Goal: Task Accomplishment & Management: Use online tool/utility

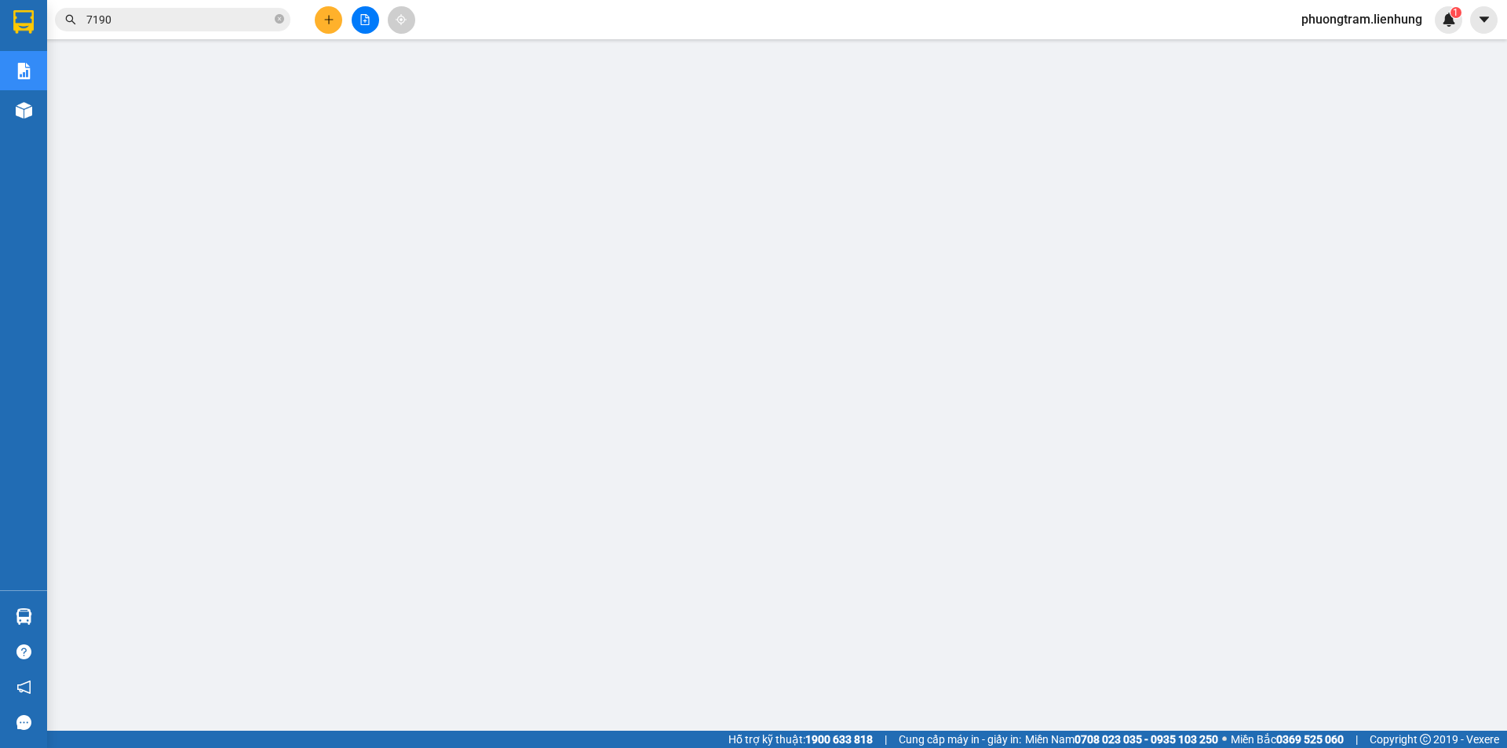
click at [202, 20] on input "7190" at bounding box center [178, 19] width 185 height 17
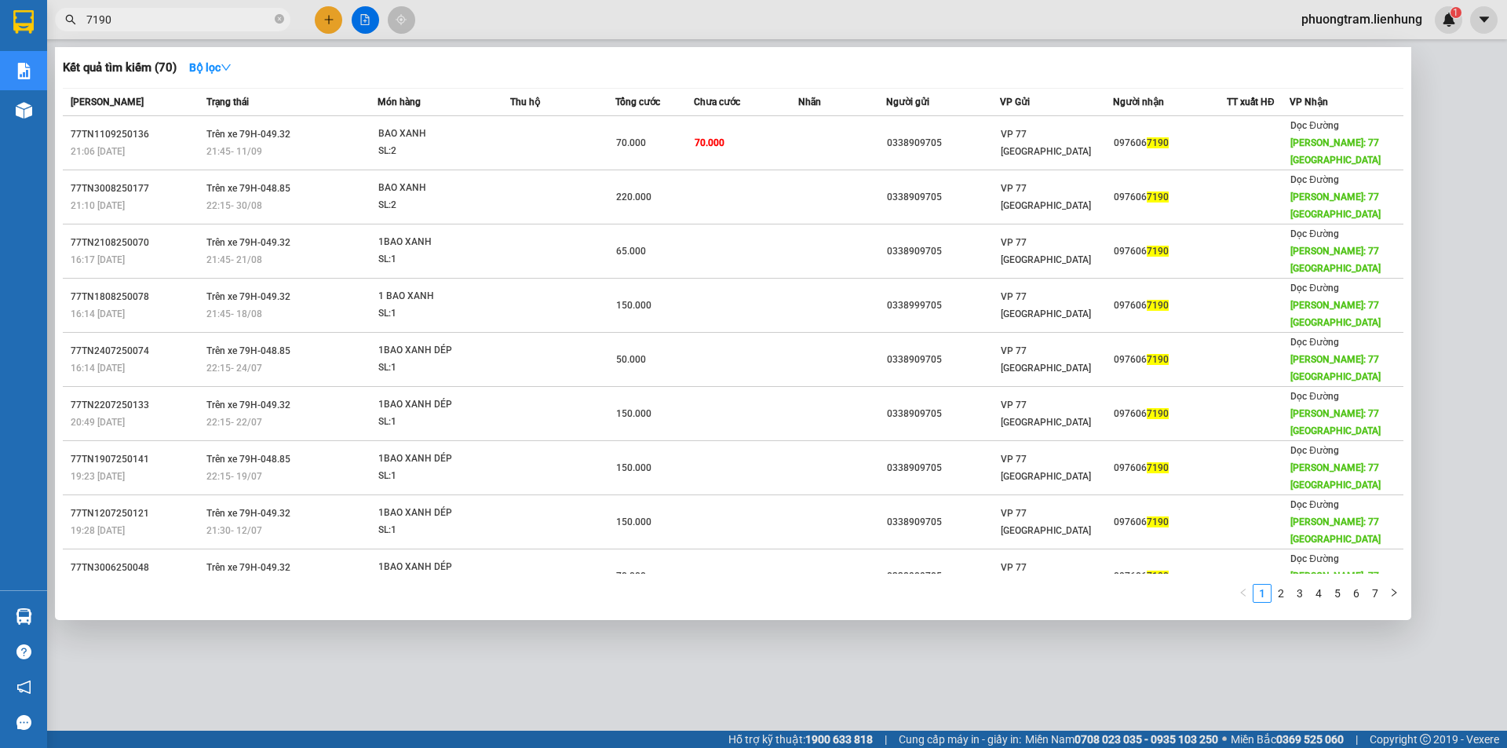
click at [202, 20] on input "7190" at bounding box center [178, 19] width 185 height 17
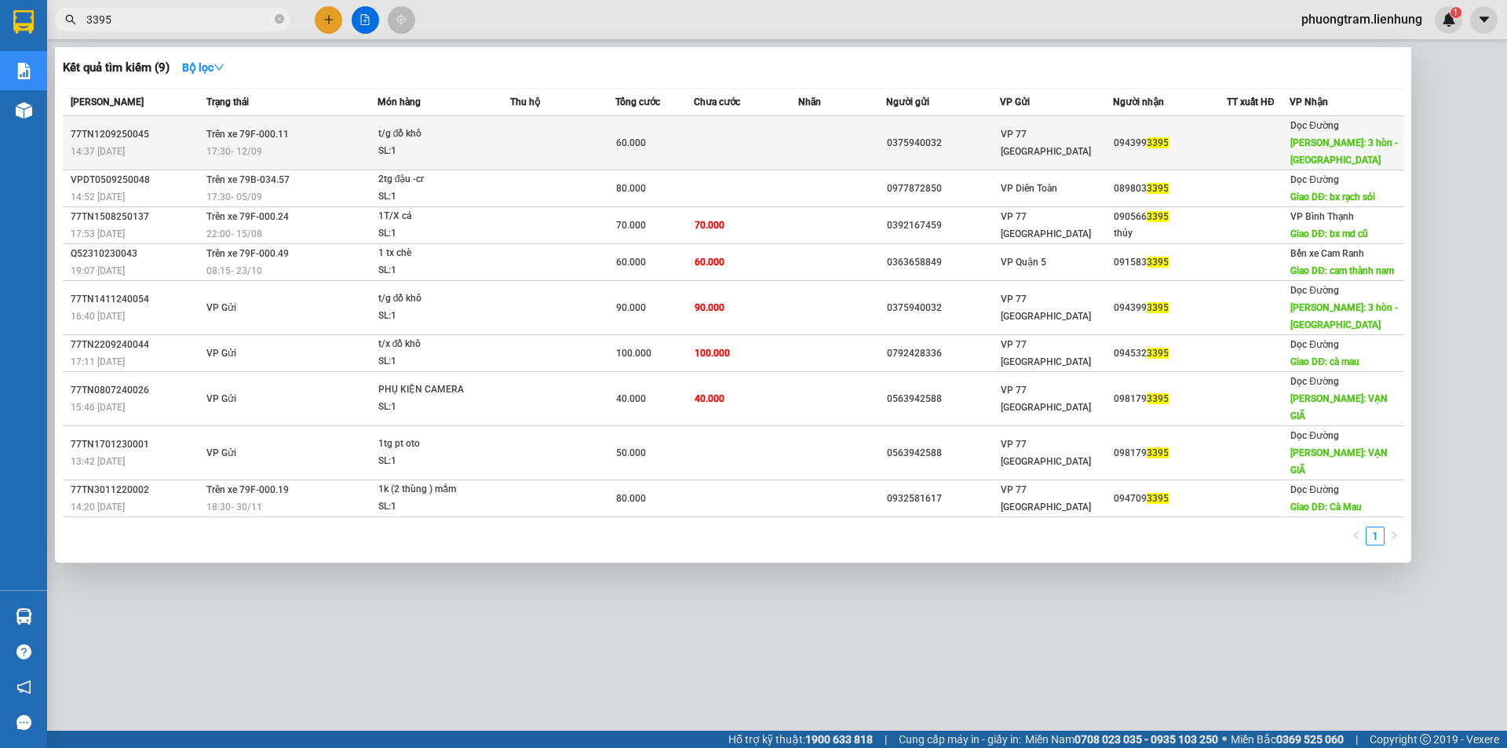
type input "3395"
click at [647, 159] on td "60.000" at bounding box center [654, 143] width 78 height 54
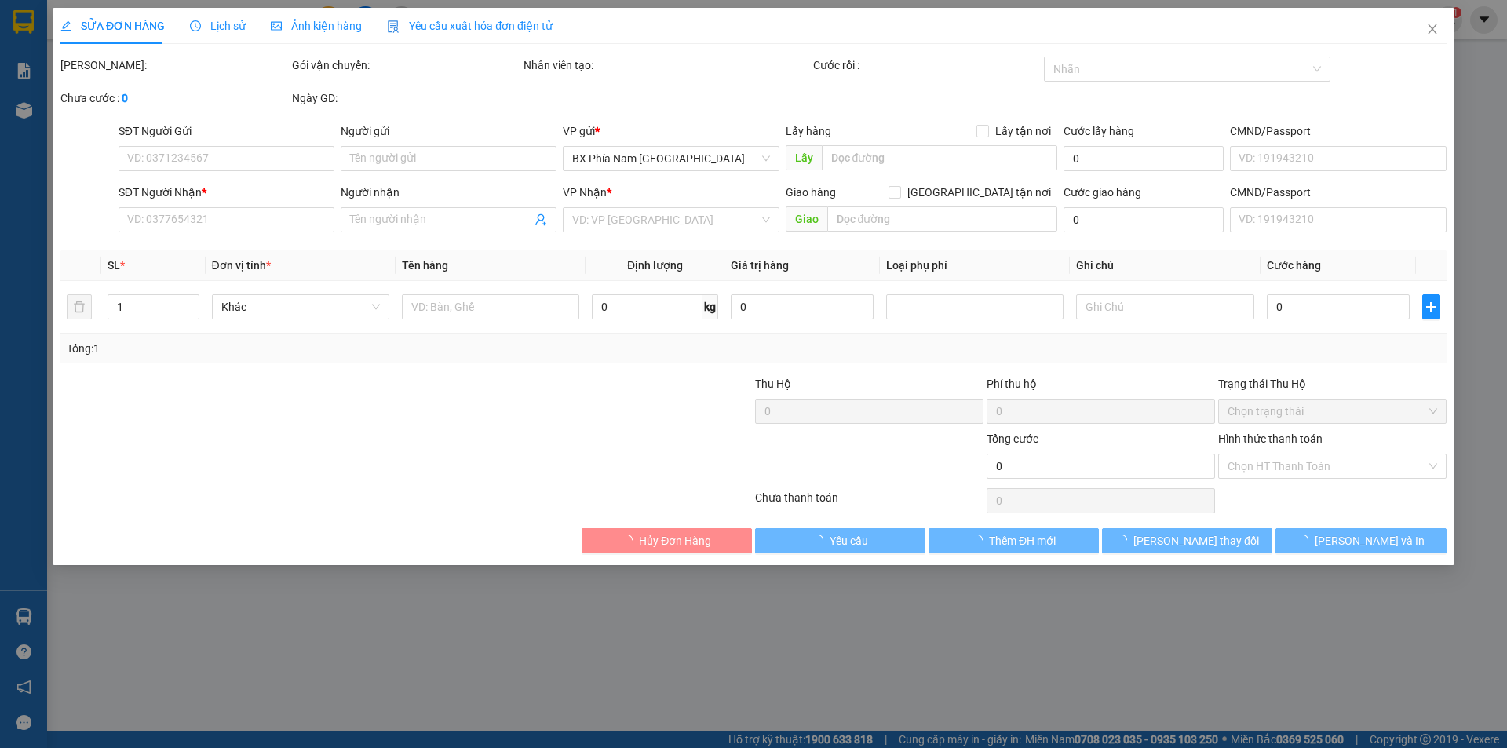
type input "0375940032"
type input "0943993395"
type input "3 hòn - [GEOGRAPHIC_DATA]"
type input "60.000"
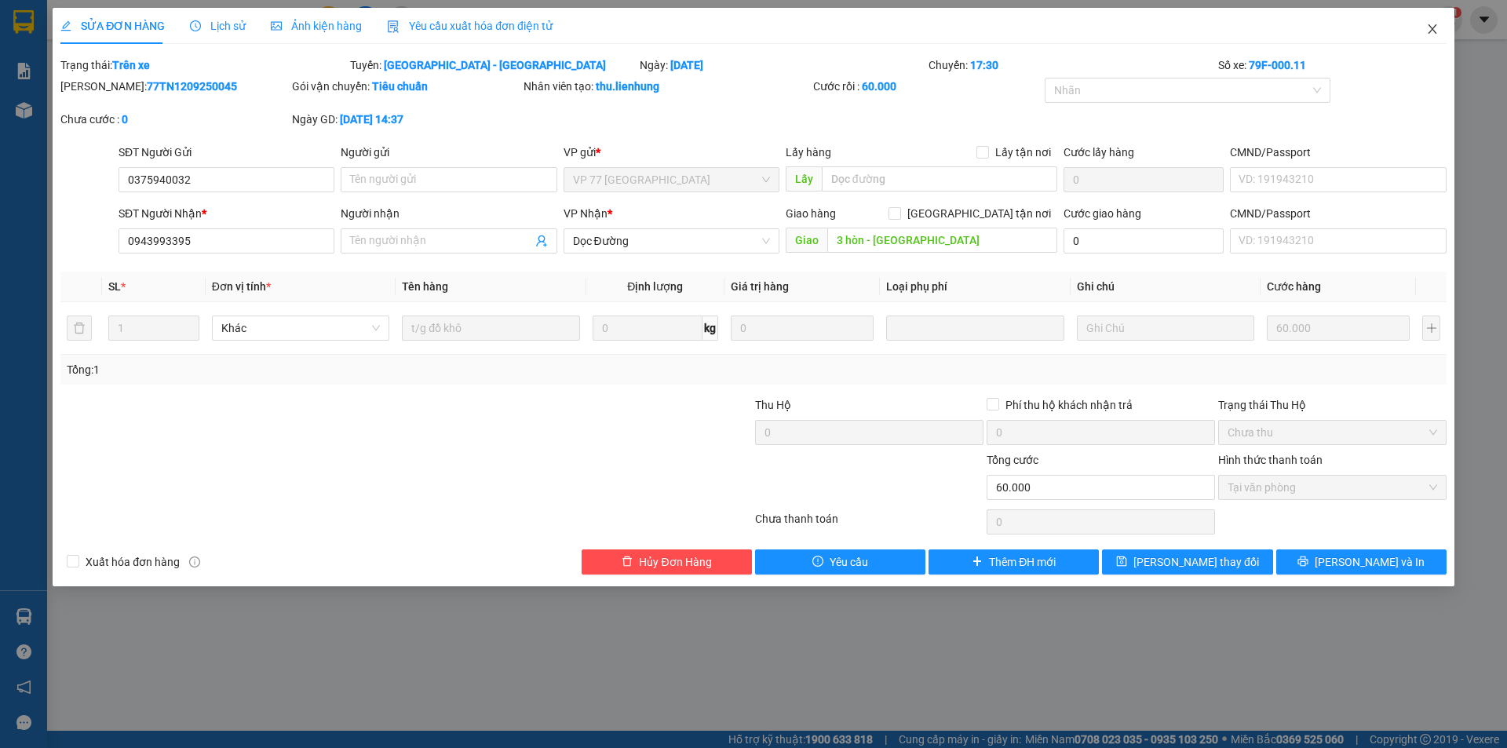
click at [1431, 32] on icon "close" at bounding box center [1432, 29] width 13 height 13
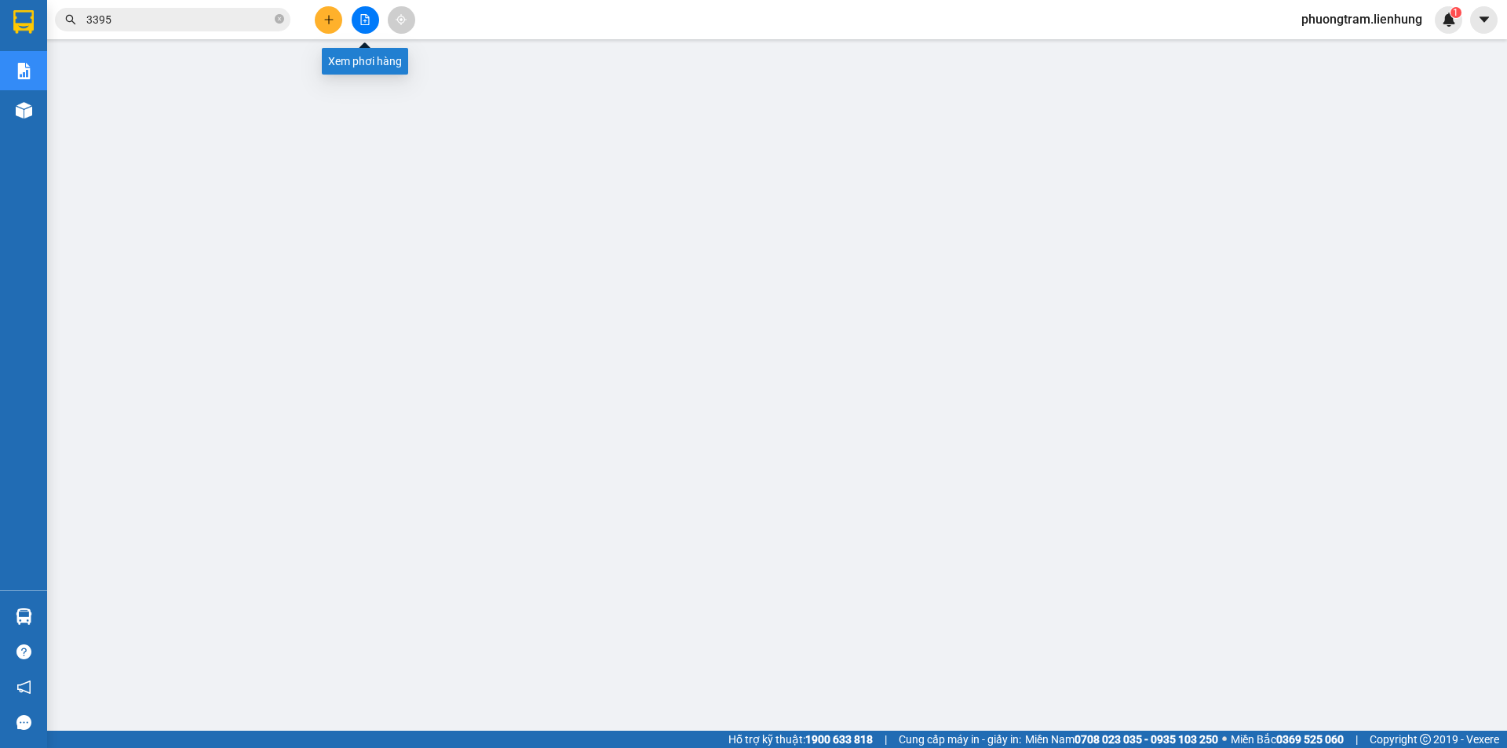
click at [362, 15] on icon "file-add" at bounding box center [365, 19] width 9 height 11
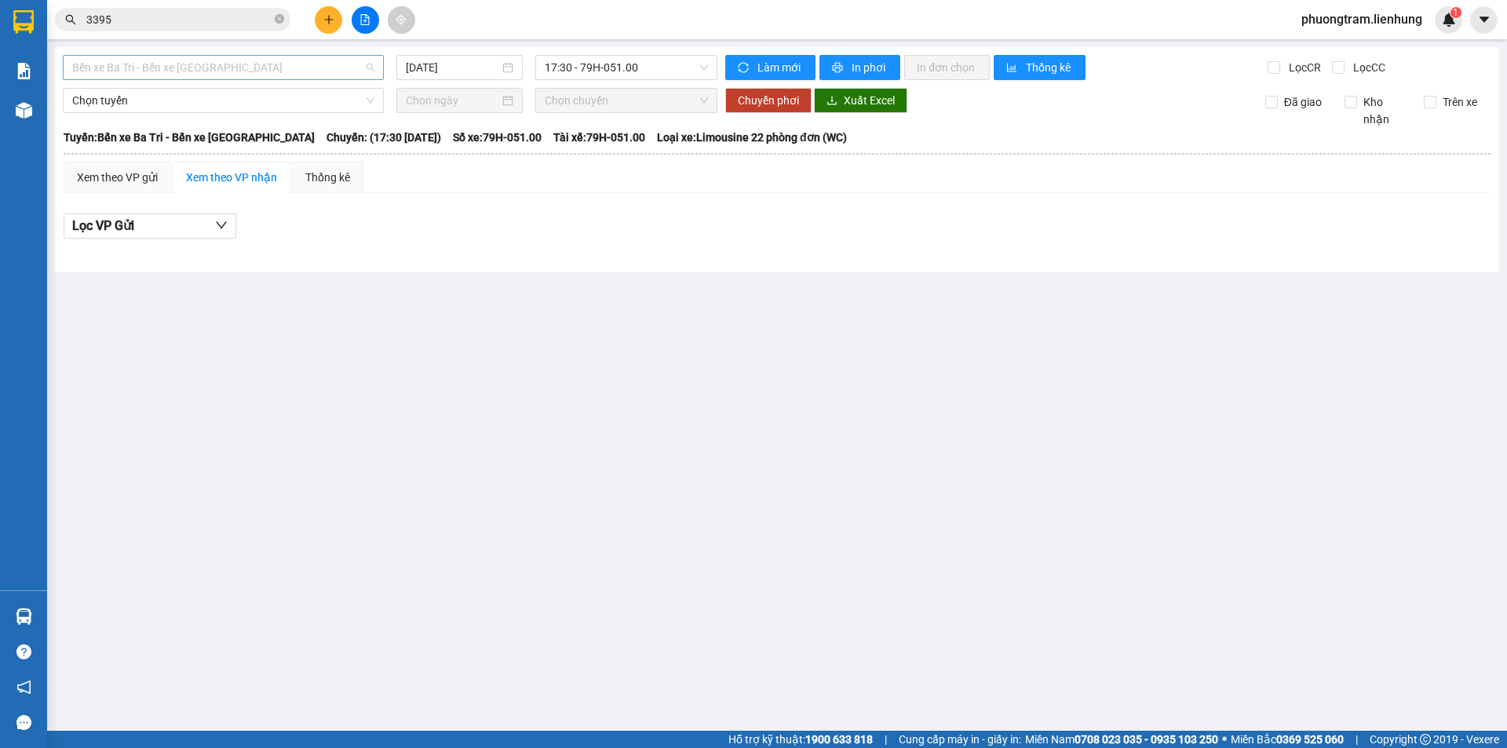
click at [213, 67] on span "Bến xe Ba Tri - Bến xe [GEOGRAPHIC_DATA]" at bounding box center [223, 68] width 302 height 24
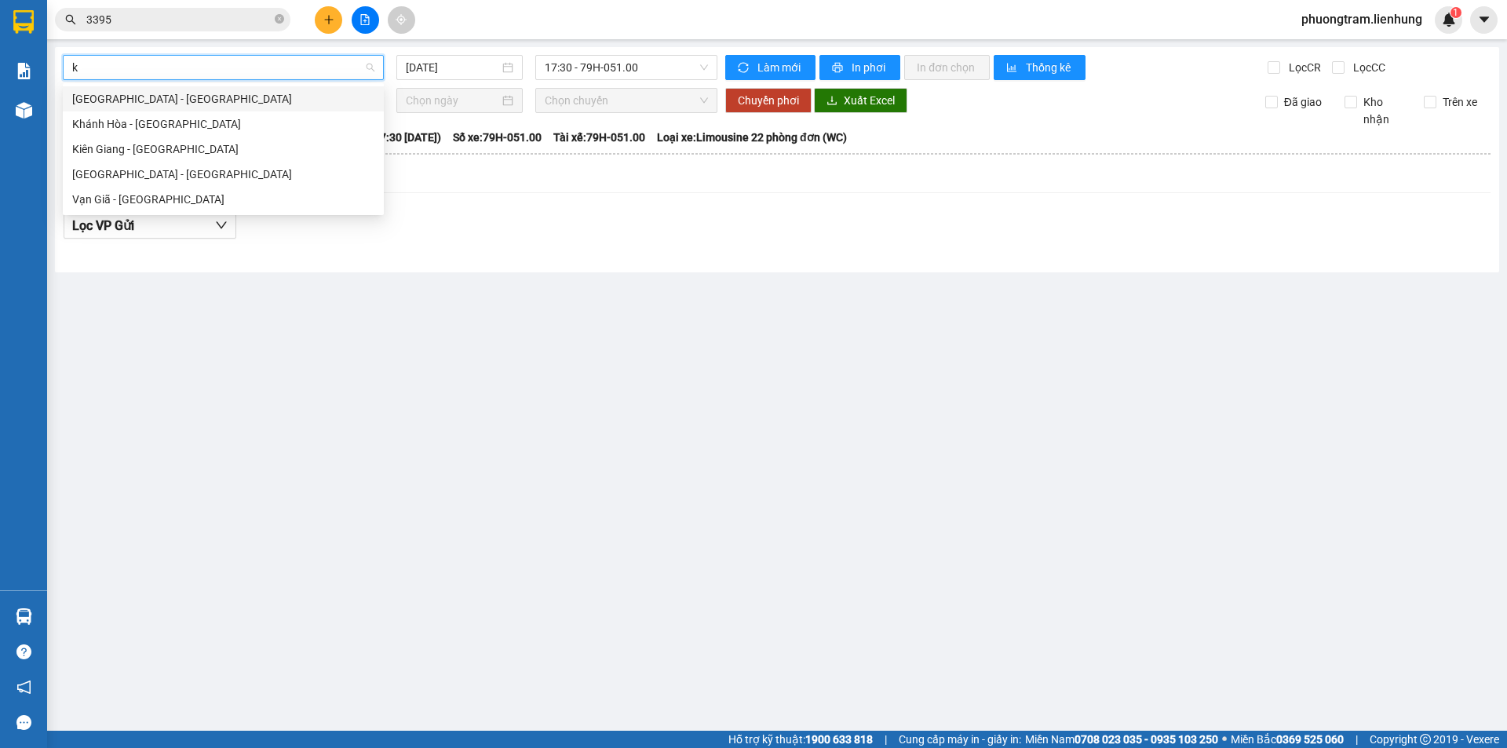
type input "ki"
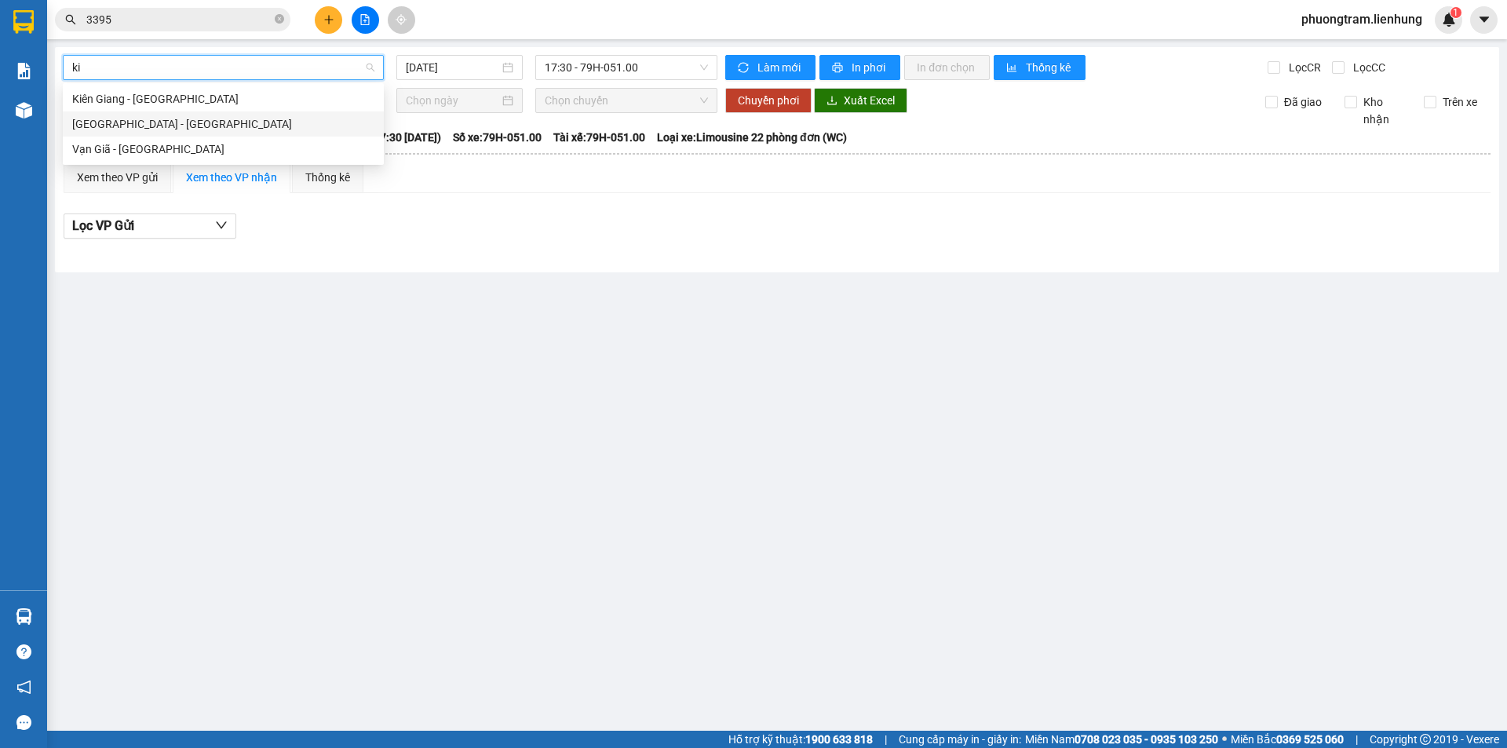
click at [205, 129] on div "[GEOGRAPHIC_DATA] - [GEOGRAPHIC_DATA]" at bounding box center [223, 123] width 302 height 17
type input "[DATE]"
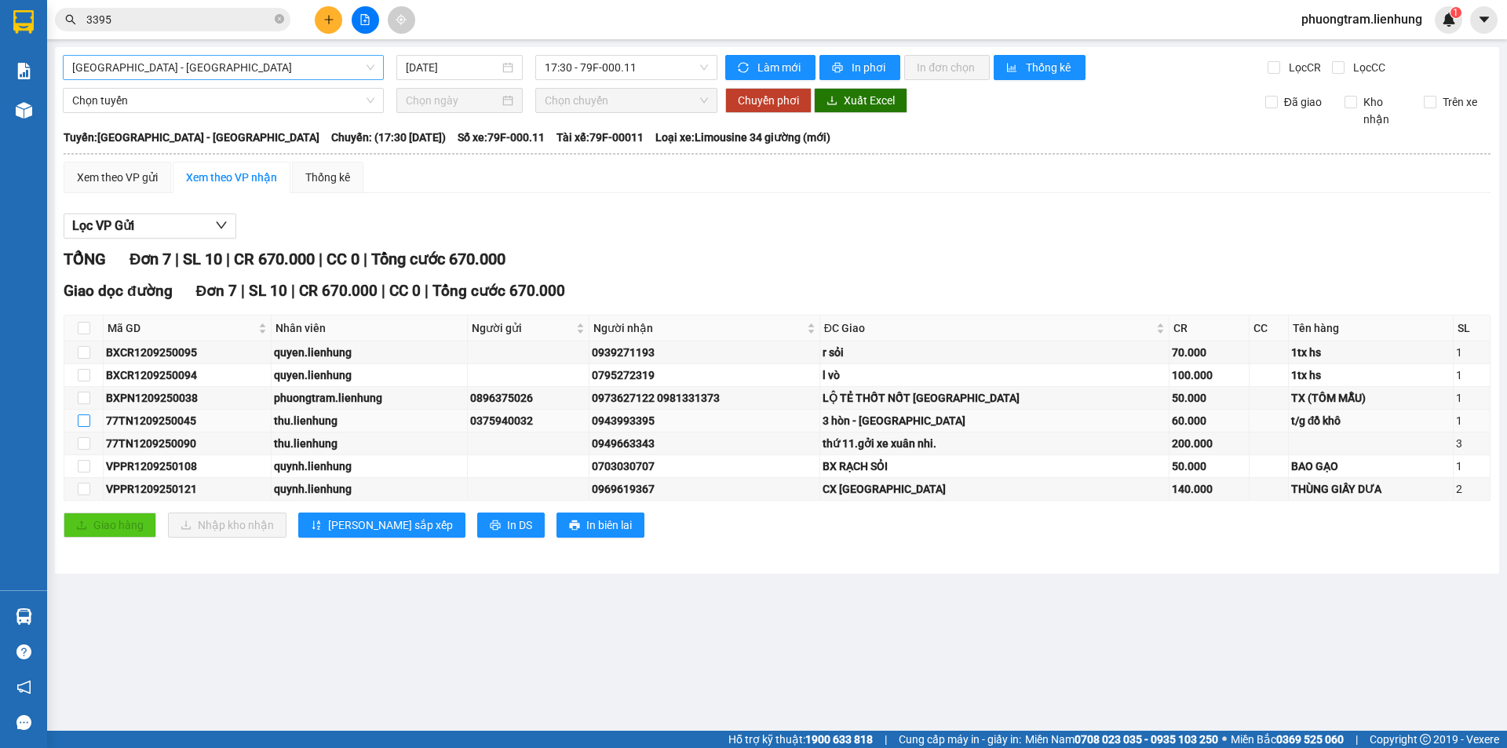
click at [82, 422] on input "checkbox" at bounding box center [84, 420] width 13 height 13
checkbox input "true"
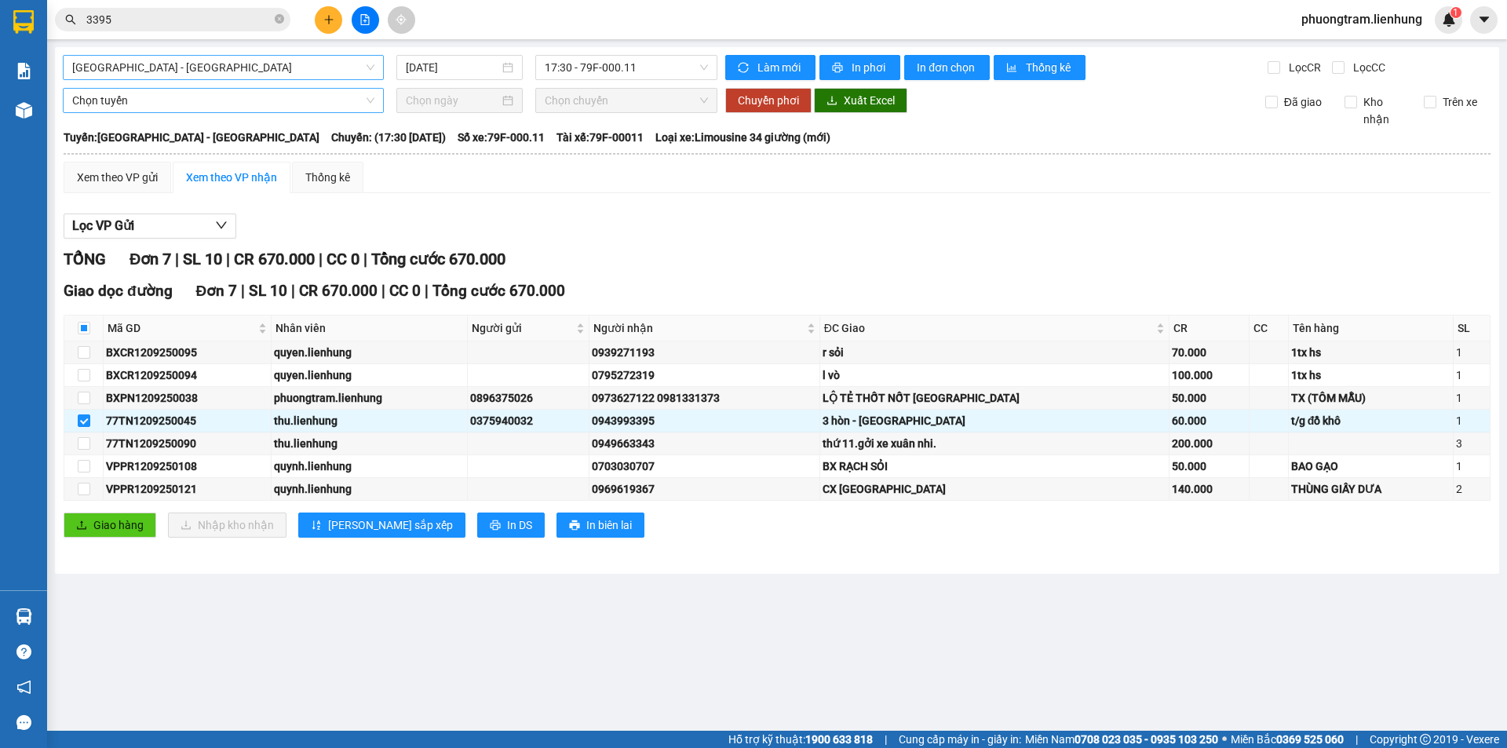
click at [159, 99] on span "Chọn tuyến" at bounding box center [223, 101] width 302 height 24
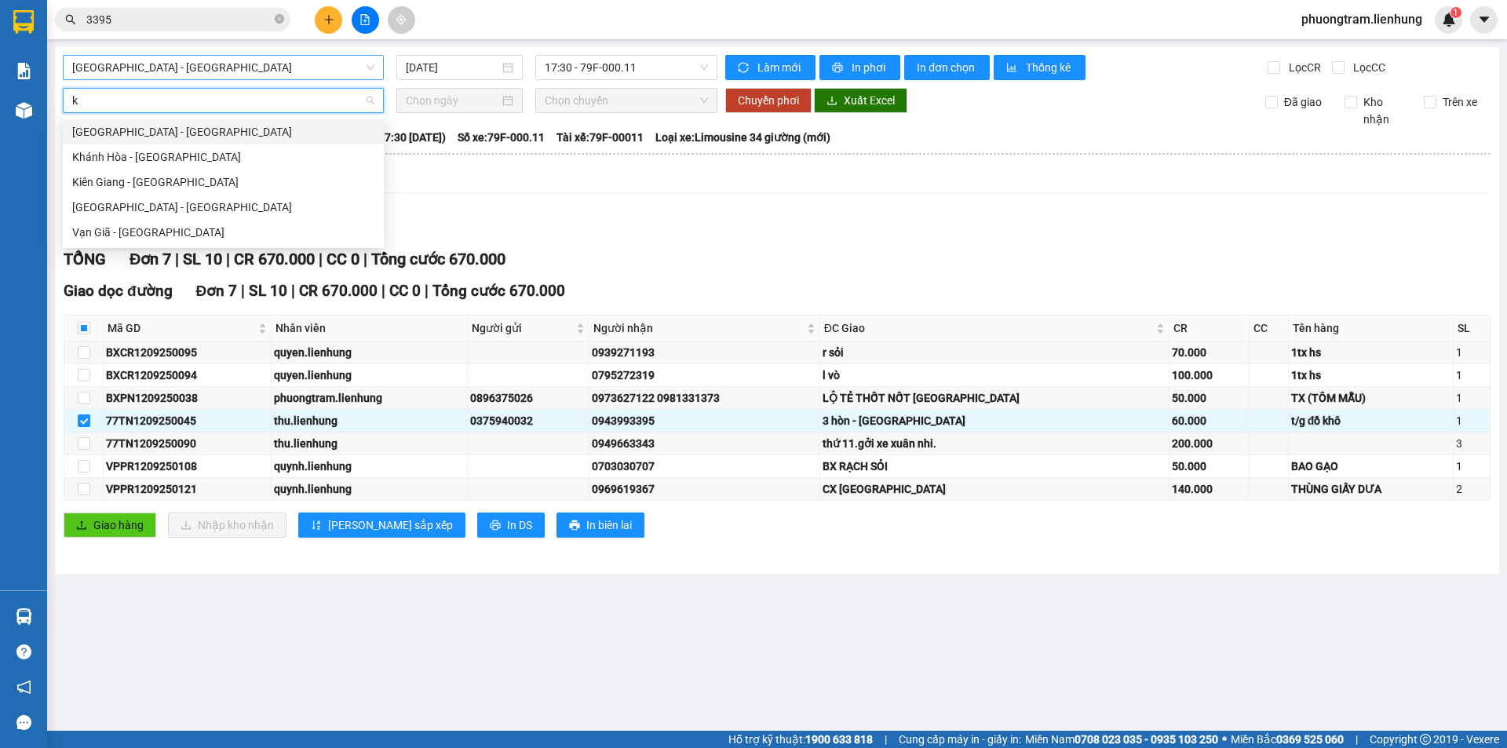
type input "ki"
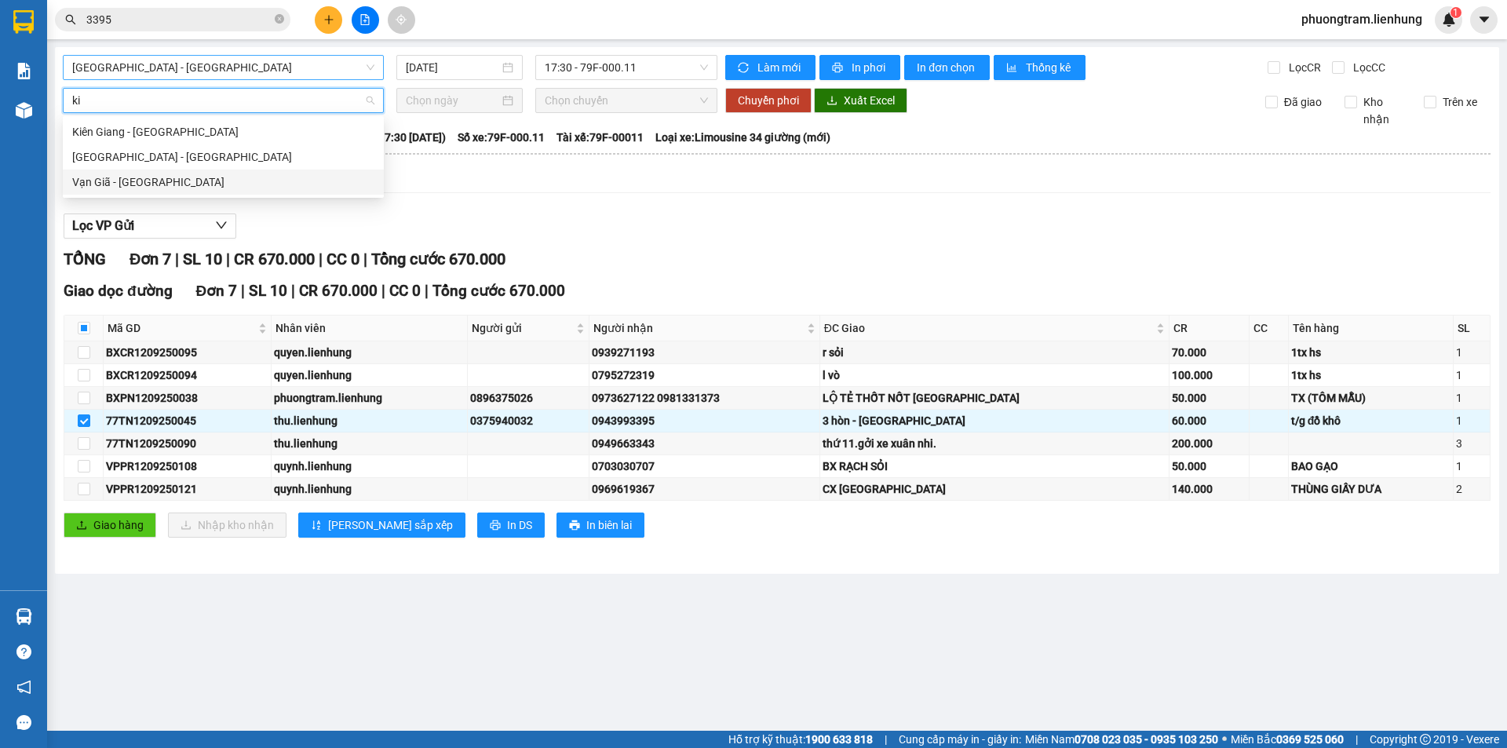
click at [157, 179] on div "Vạn Giã - [GEOGRAPHIC_DATA]" at bounding box center [223, 181] width 302 height 17
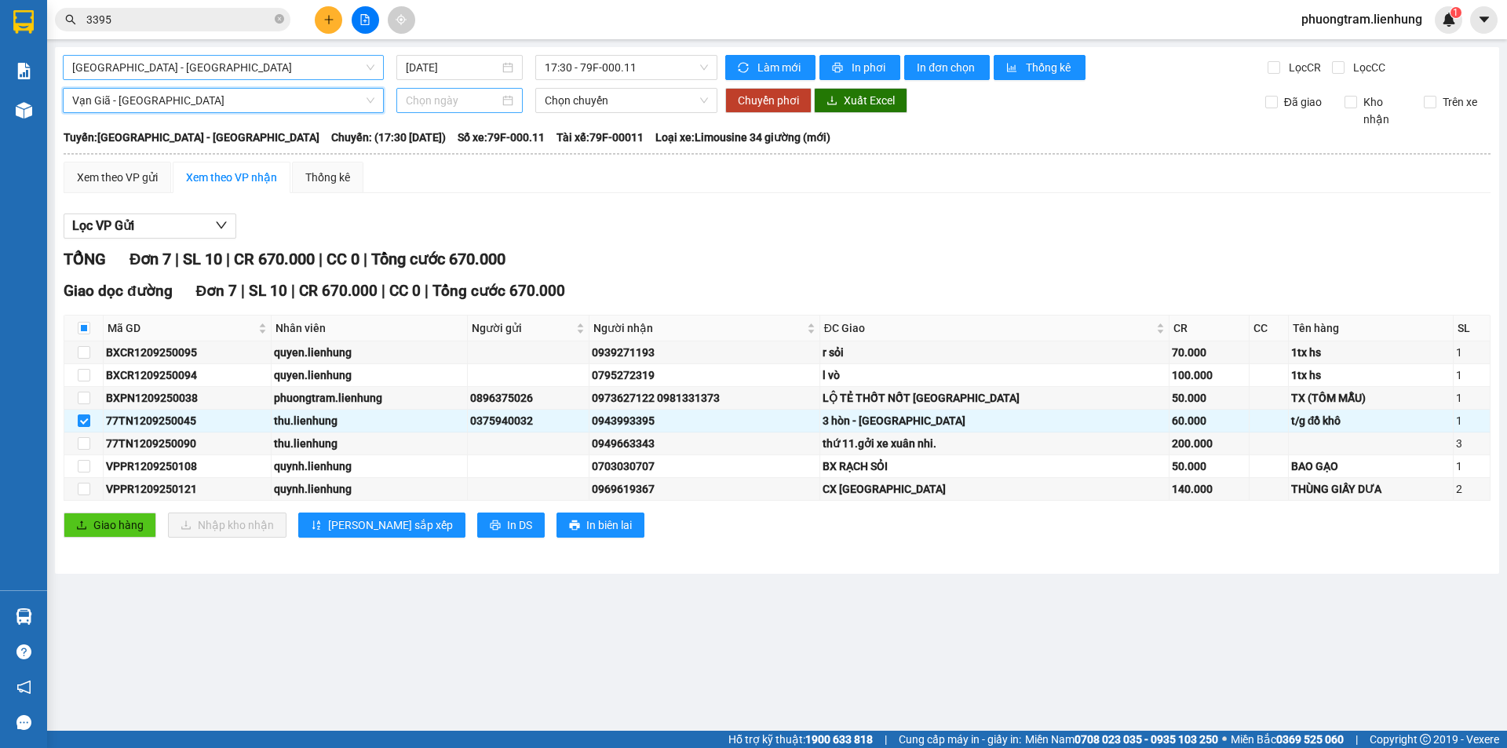
click at [434, 104] on input at bounding box center [452, 100] width 93 height 17
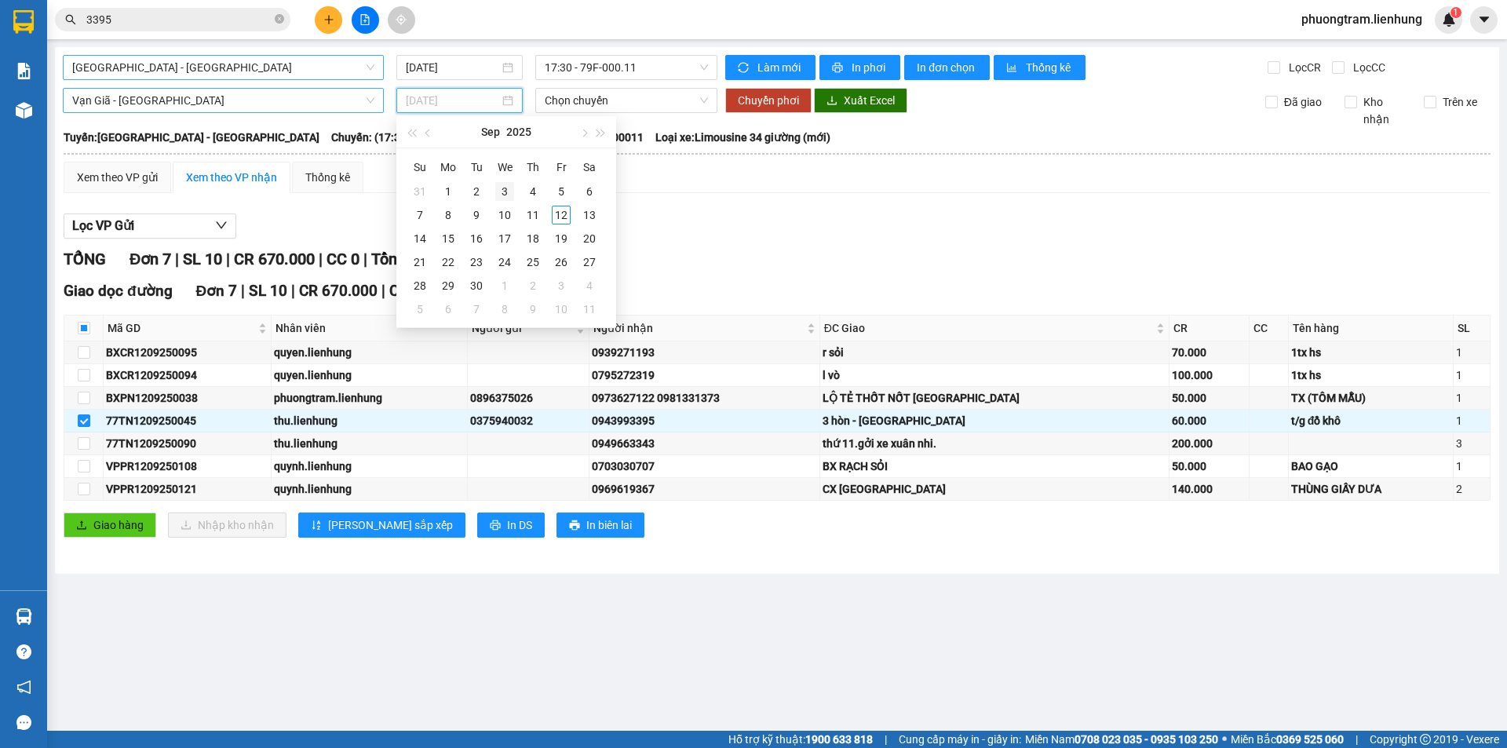
type input "[DATE]"
click at [591, 211] on div "13" at bounding box center [589, 215] width 19 height 19
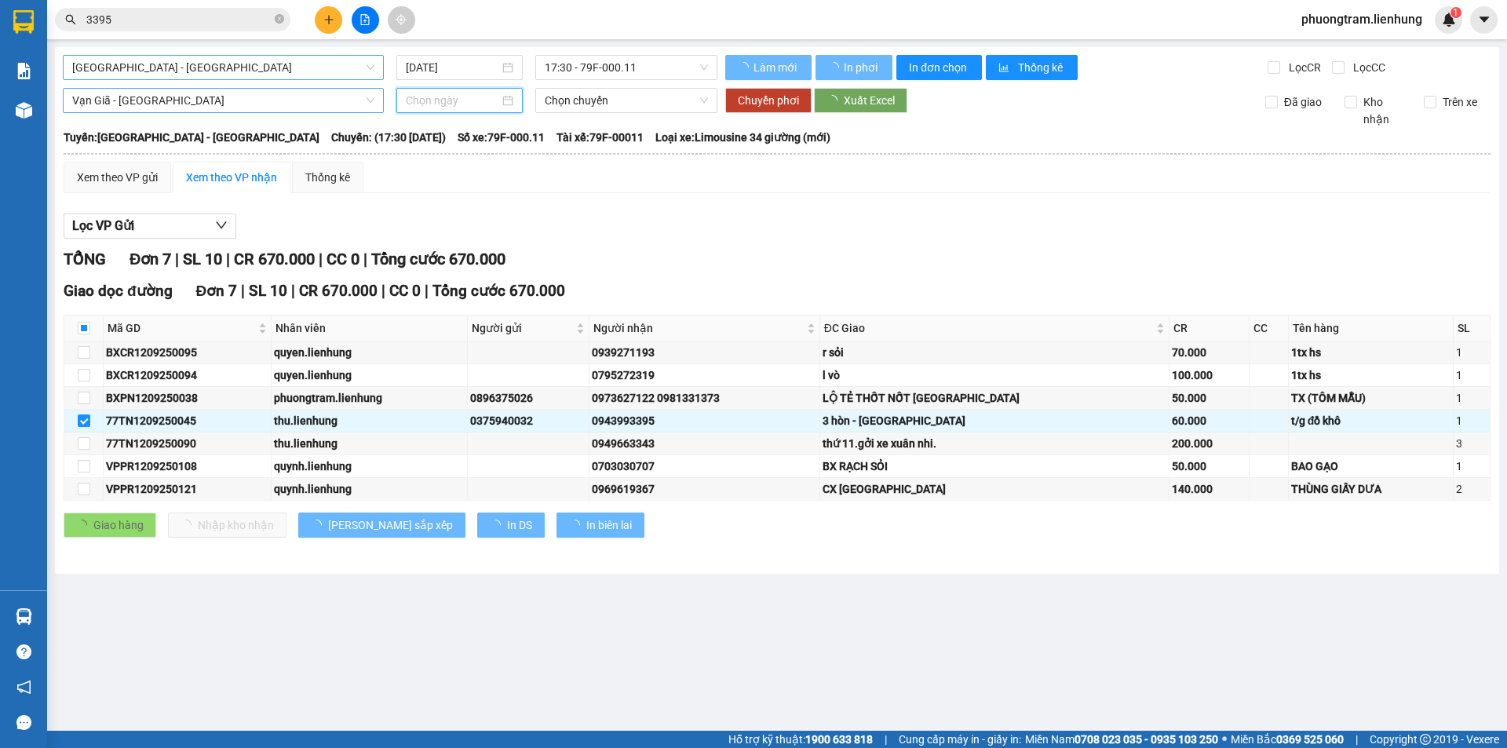
type input "[DATE]"
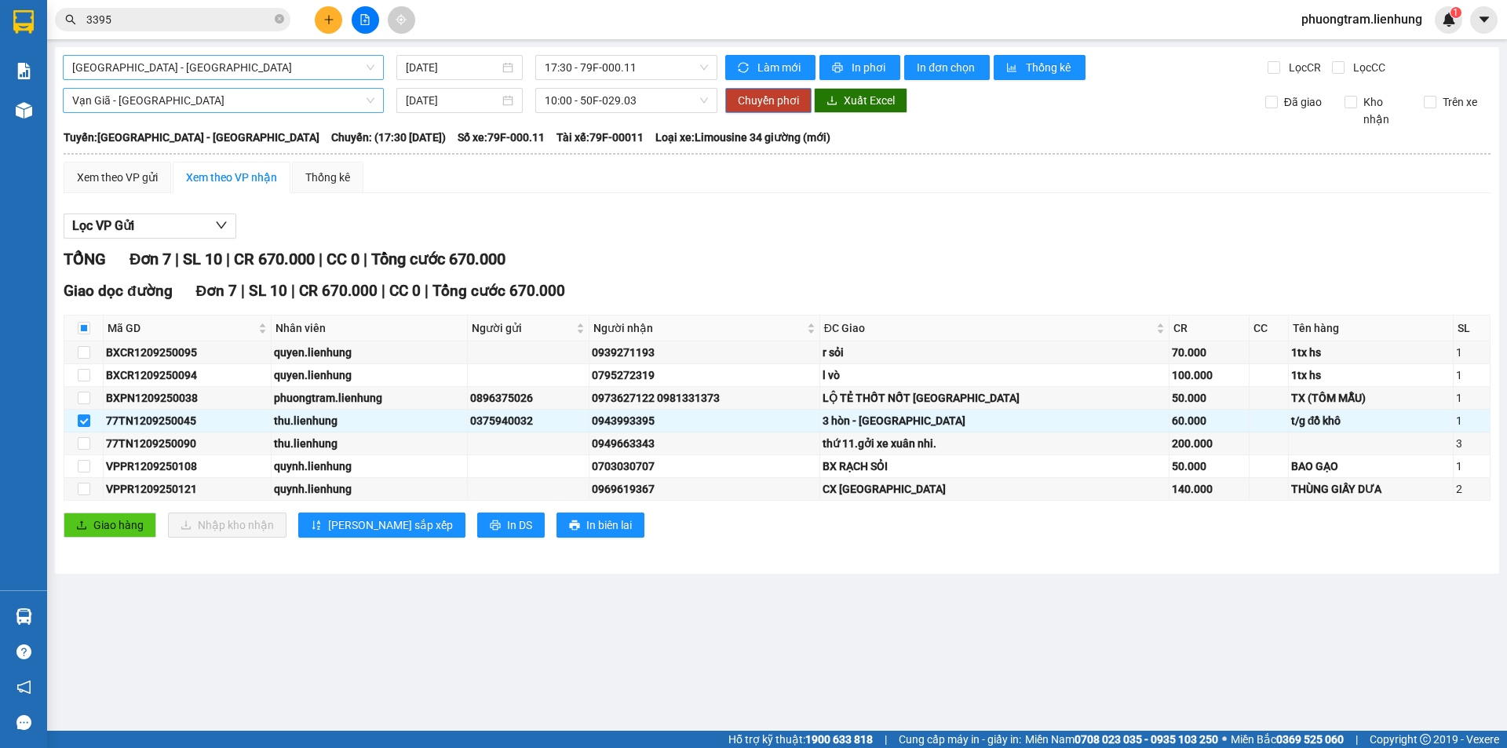
click at [759, 97] on span "Chuyển phơi" at bounding box center [768, 100] width 61 height 17
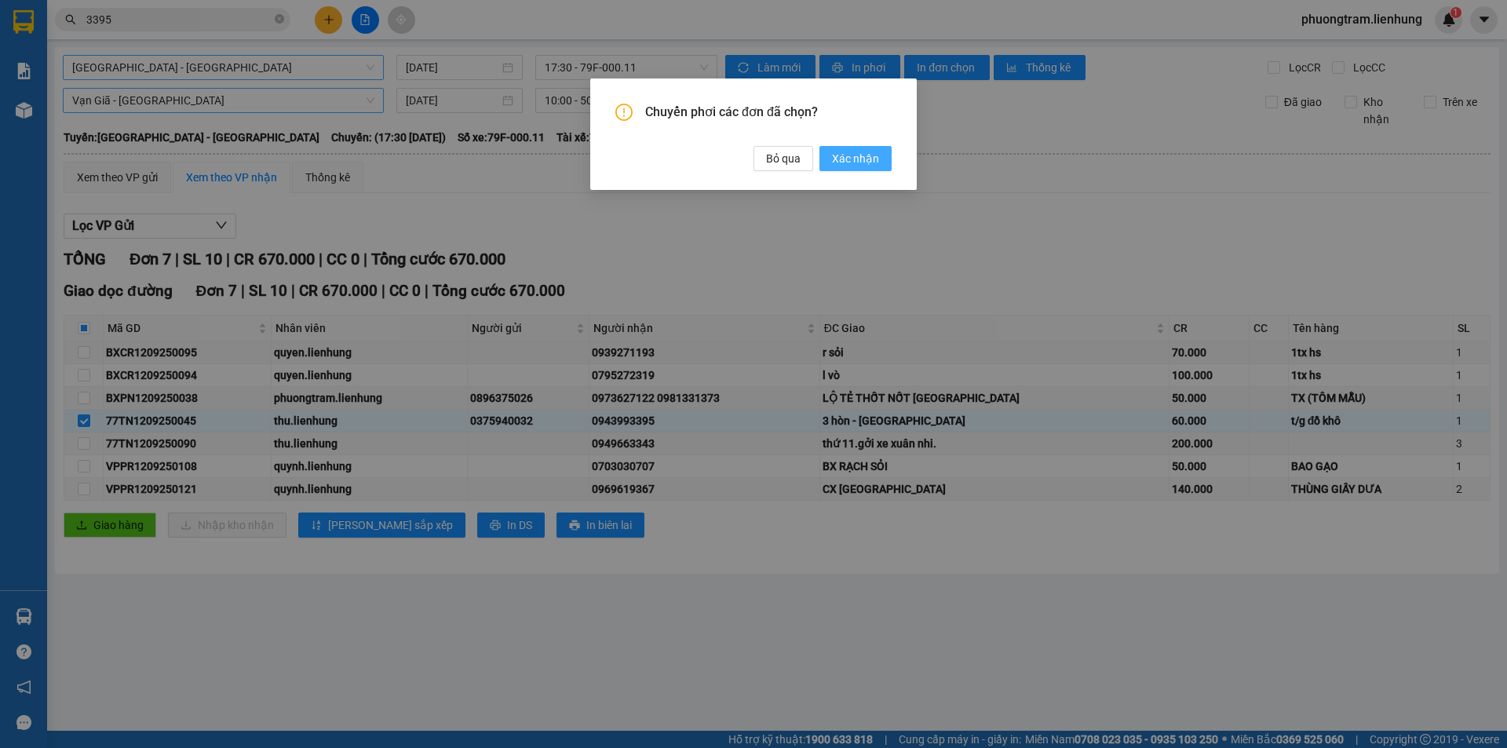
click at [850, 156] on span "Xác nhận" at bounding box center [855, 158] width 47 height 17
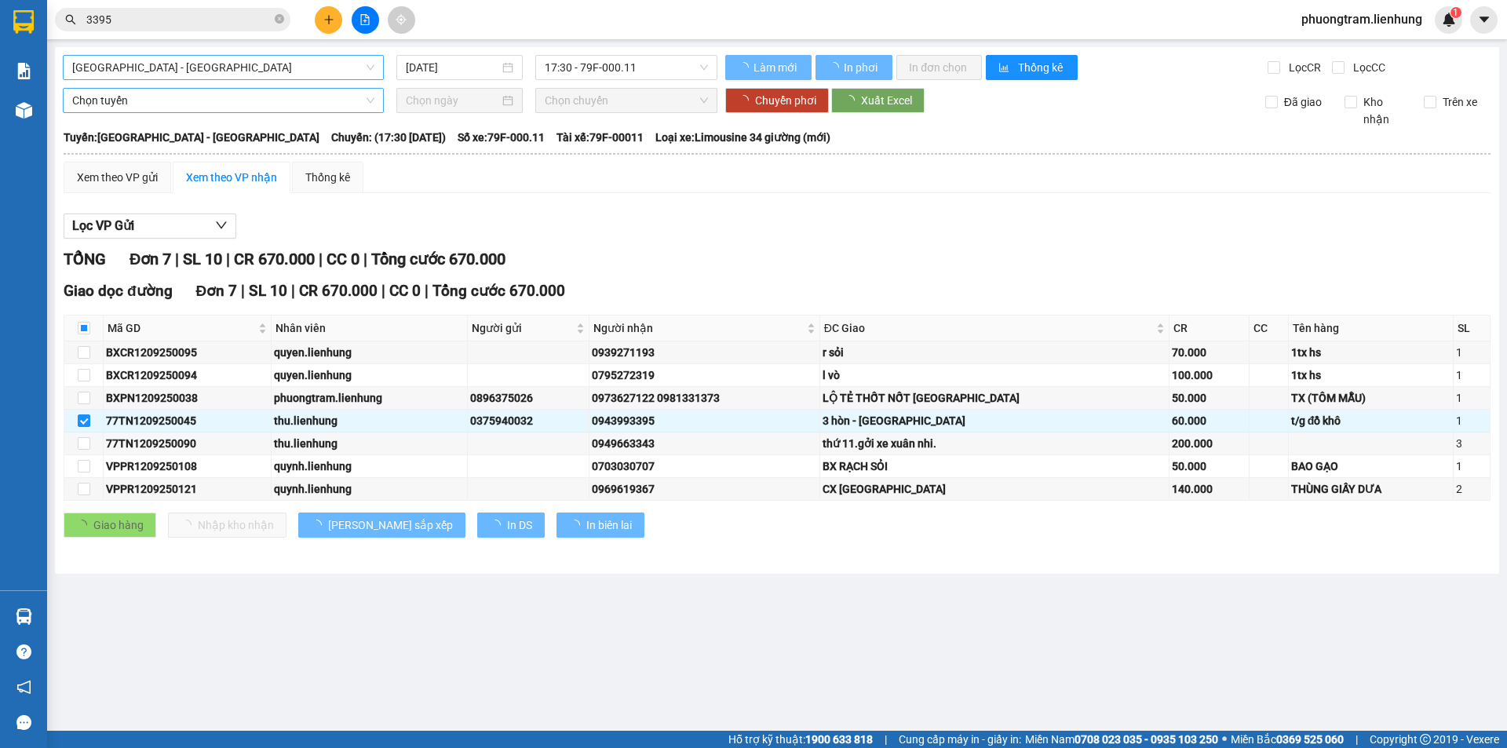
checkbox input "true"
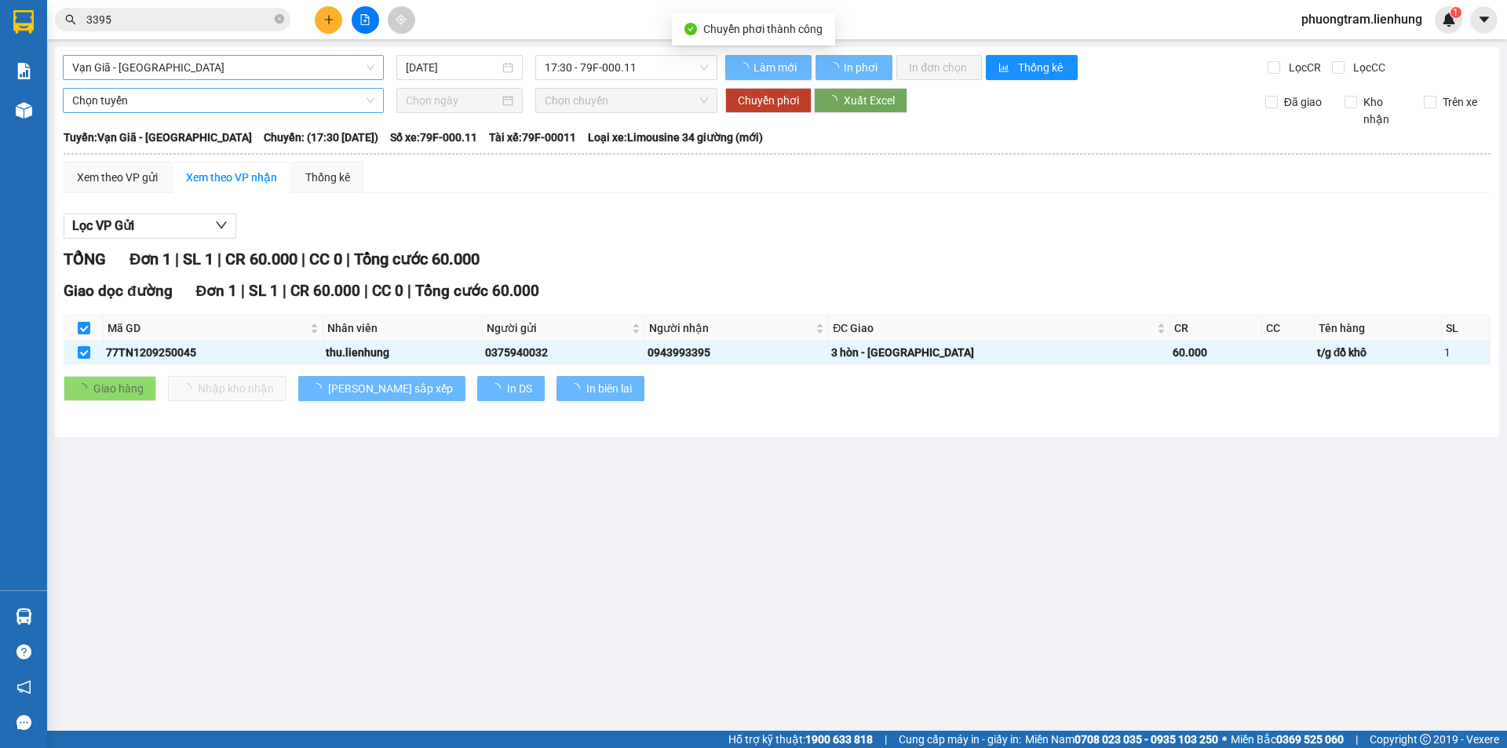
type input "[DATE]"
checkbox input "false"
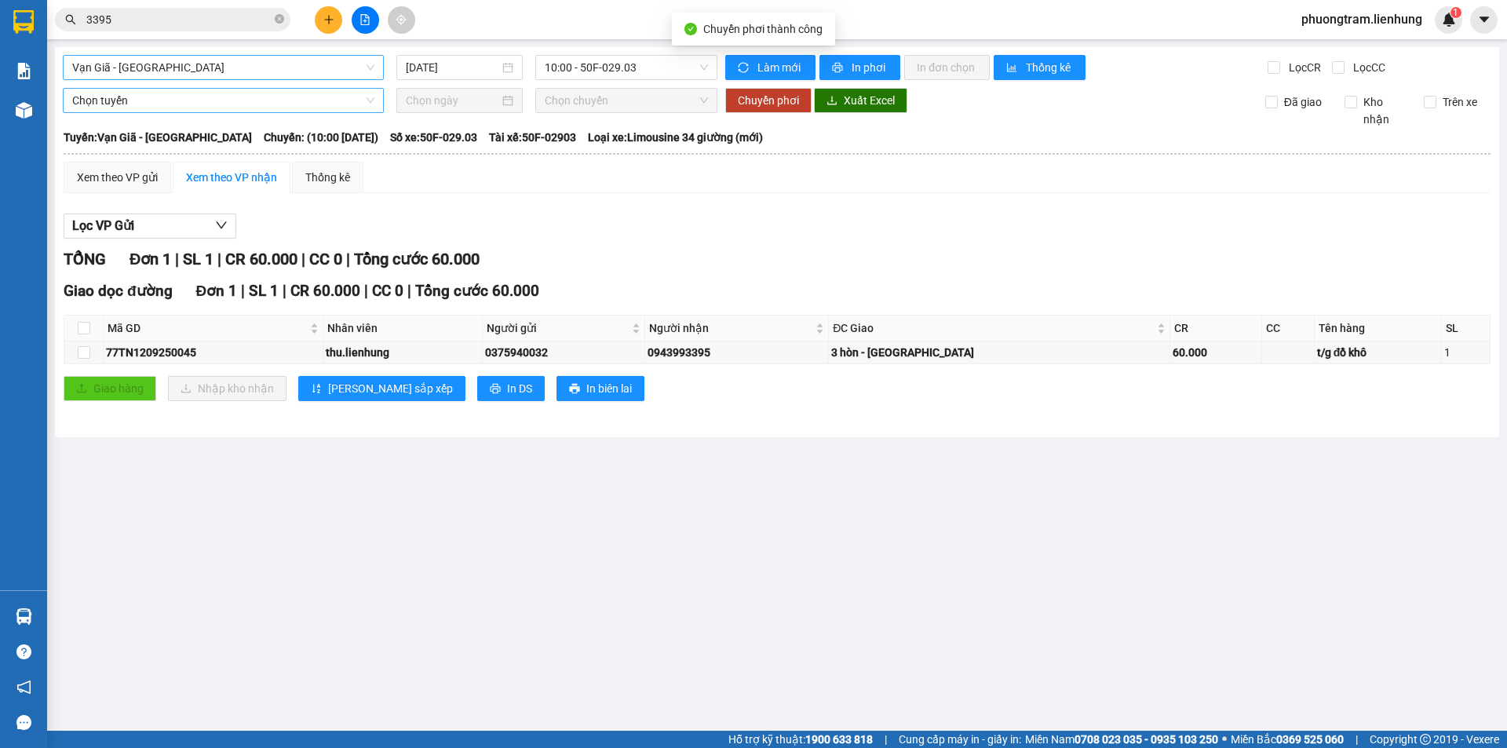
click at [632, 210] on div "Lọc VP Gửi TỔNG Đơn 1 | SL 1 | CR 60.000 | CC 0 | Tổng cước 60.000 Giao dọc đư…" at bounding box center [777, 313] width 1427 height 215
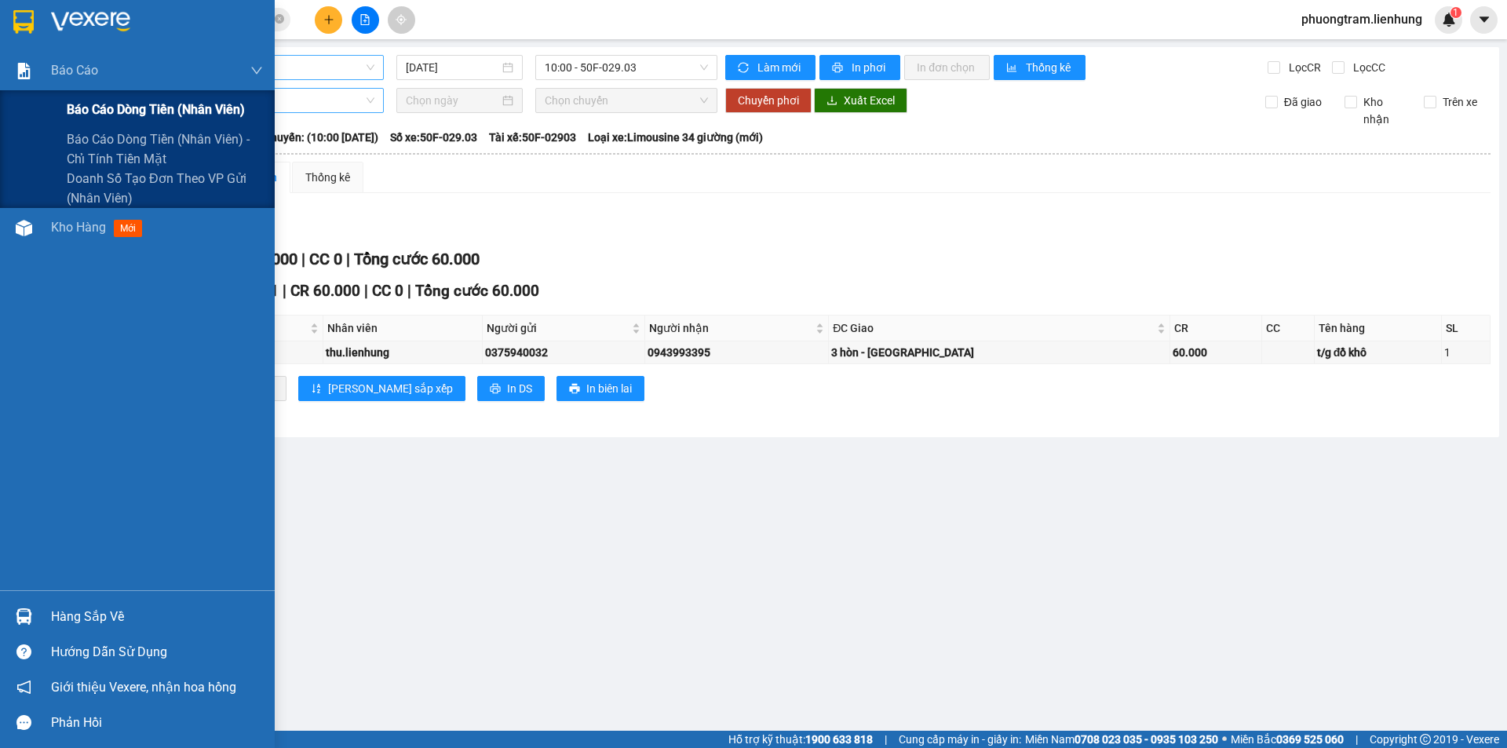
click at [122, 110] on span "Báo cáo dòng tiền (nhân viên)" at bounding box center [156, 110] width 178 height 20
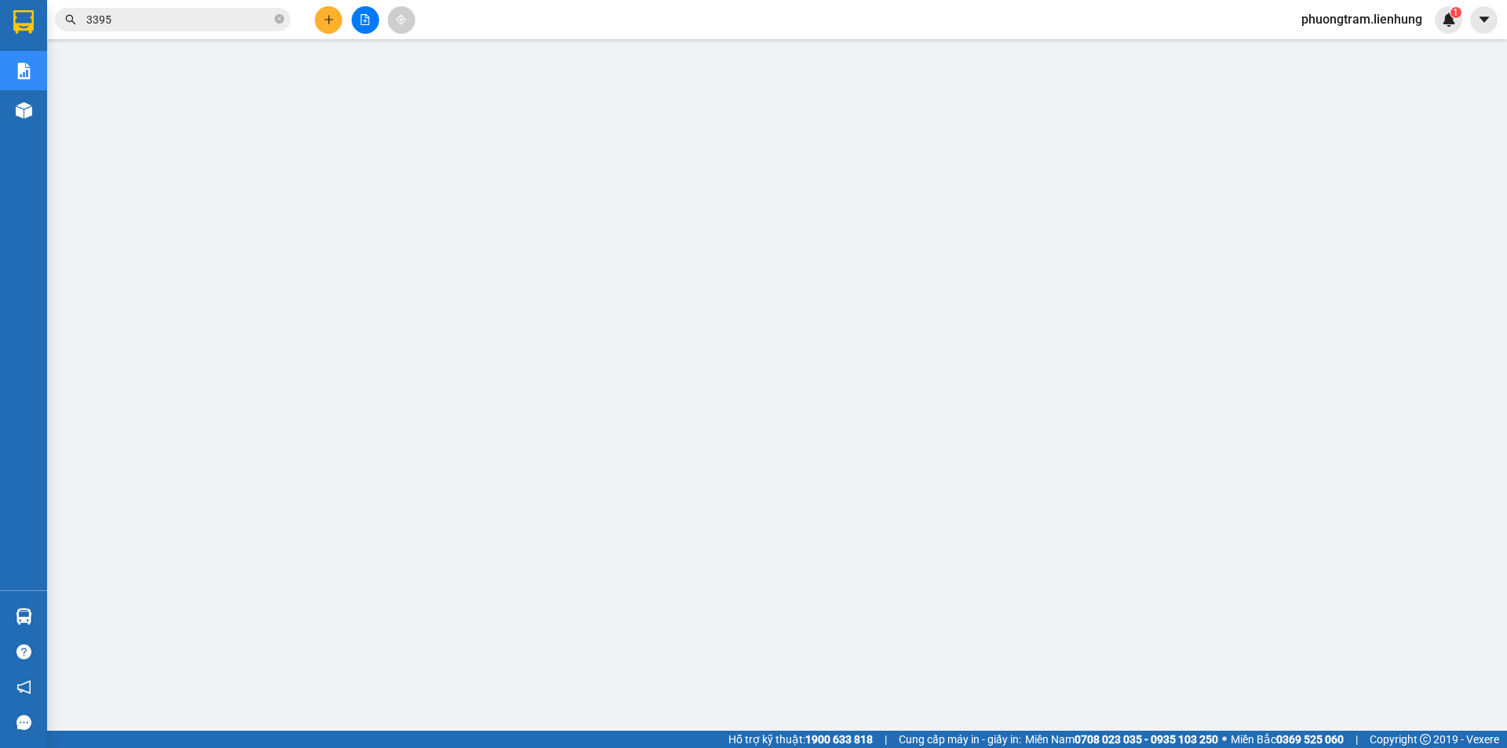
click at [1380, 22] on span "phuongtram.lienhung" at bounding box center [1362, 19] width 146 height 20
click at [1363, 47] on span "Đăng xuất" at bounding box center [1367, 48] width 115 height 17
